Goal: Go to known website: Access a specific website the user already knows

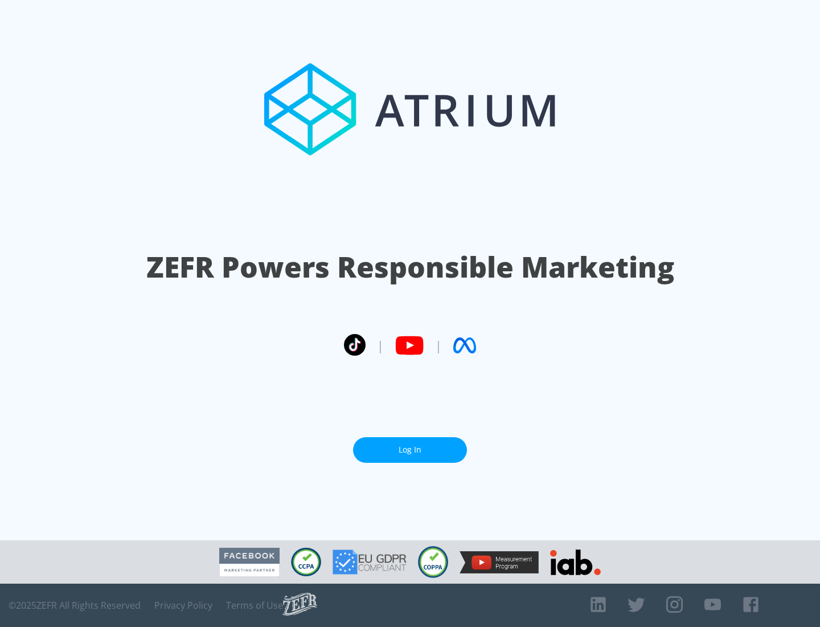
click at [410, 449] on link "Log In" at bounding box center [410, 450] width 114 height 26
